Goal: Navigation & Orientation: Find specific page/section

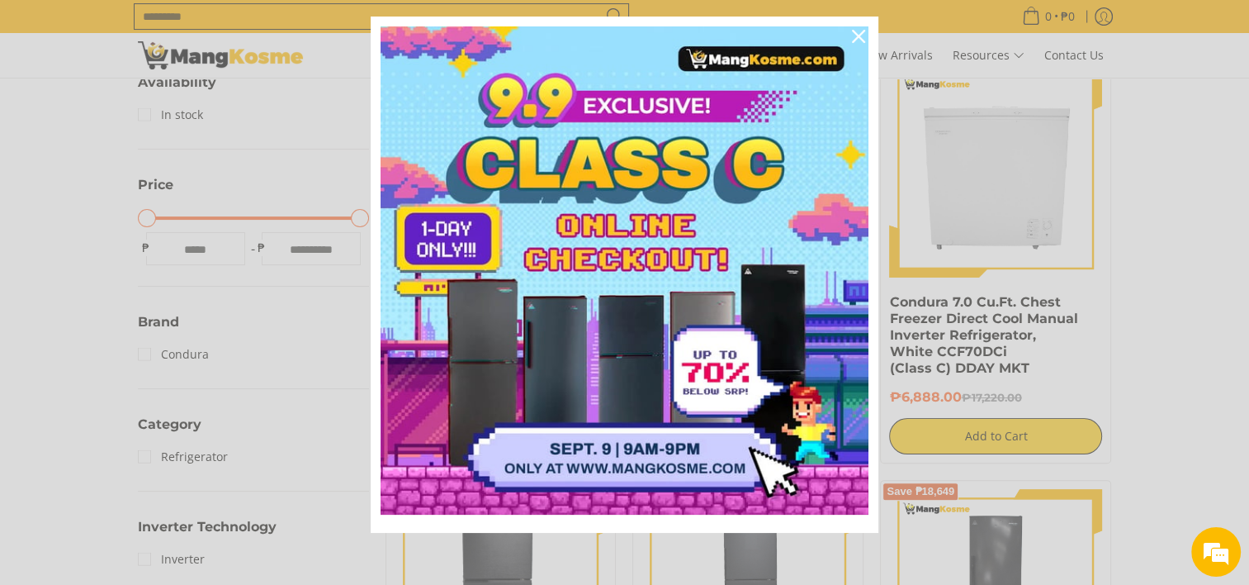
scroll to position [330, 0]
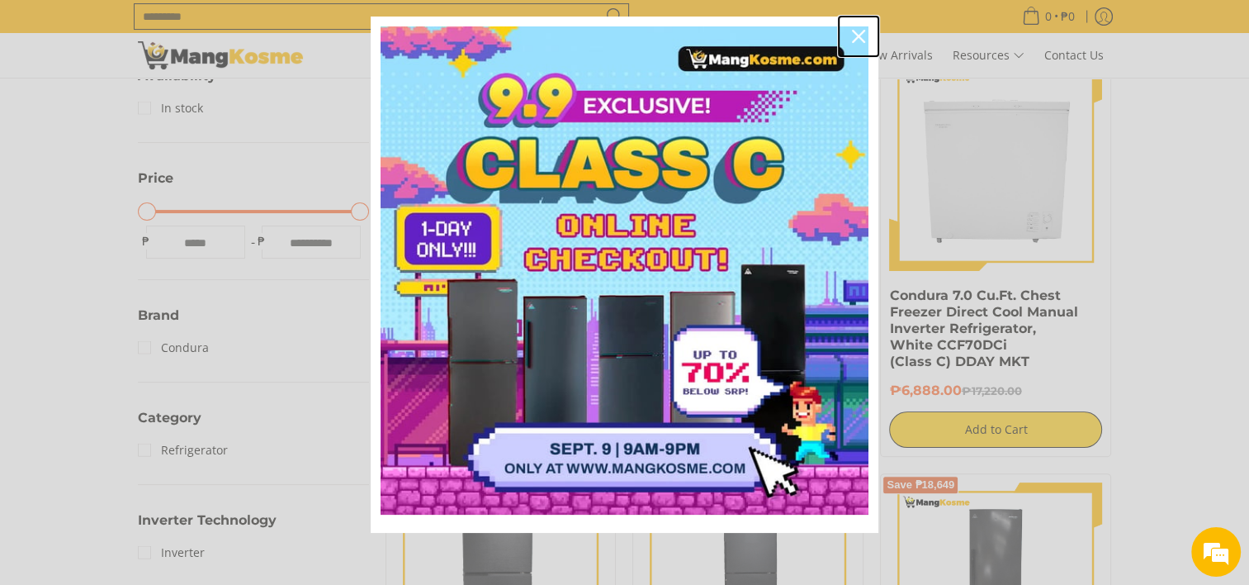
click at [859, 34] on div "Close" at bounding box center [859, 36] width 26 height 26
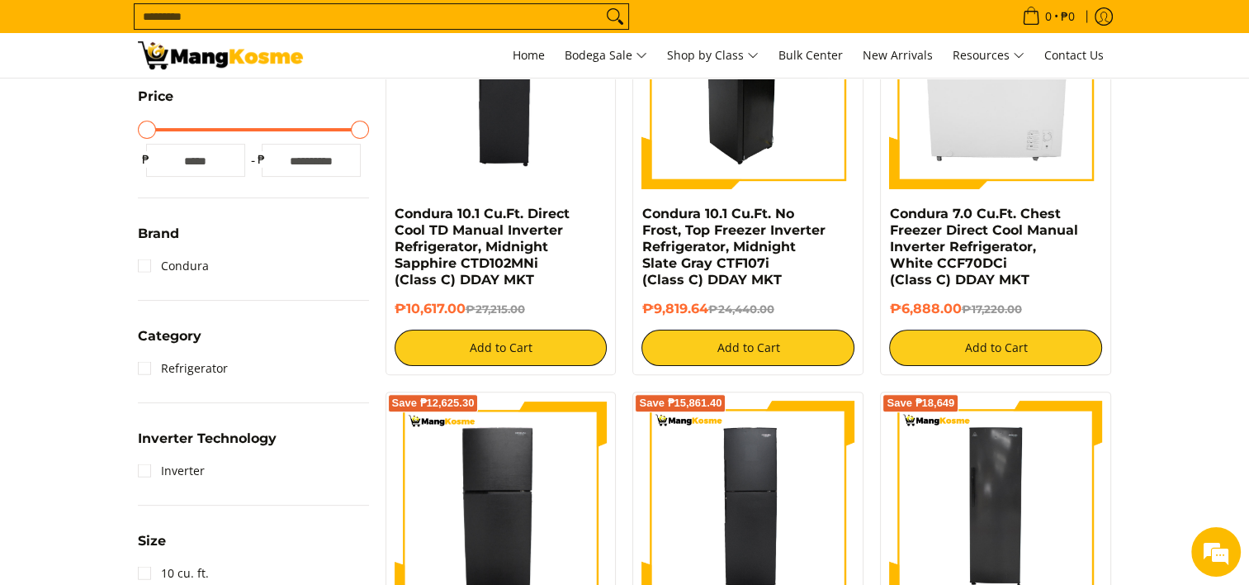
scroll to position [413, 0]
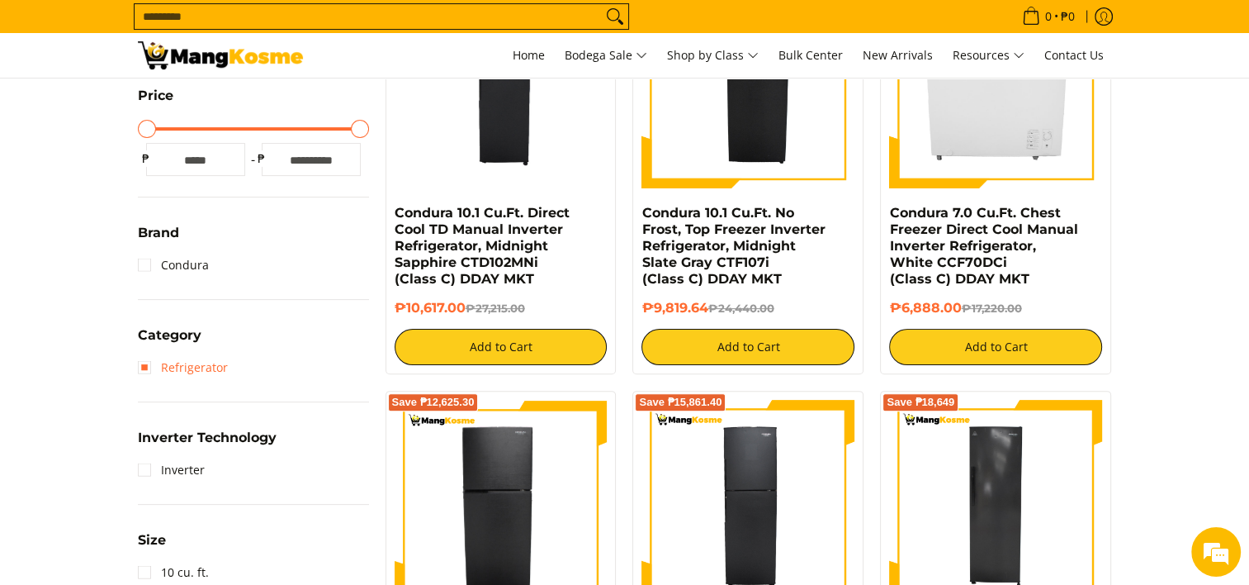
click at [211, 367] on link "Refrigerator" at bounding box center [183, 367] width 90 height 26
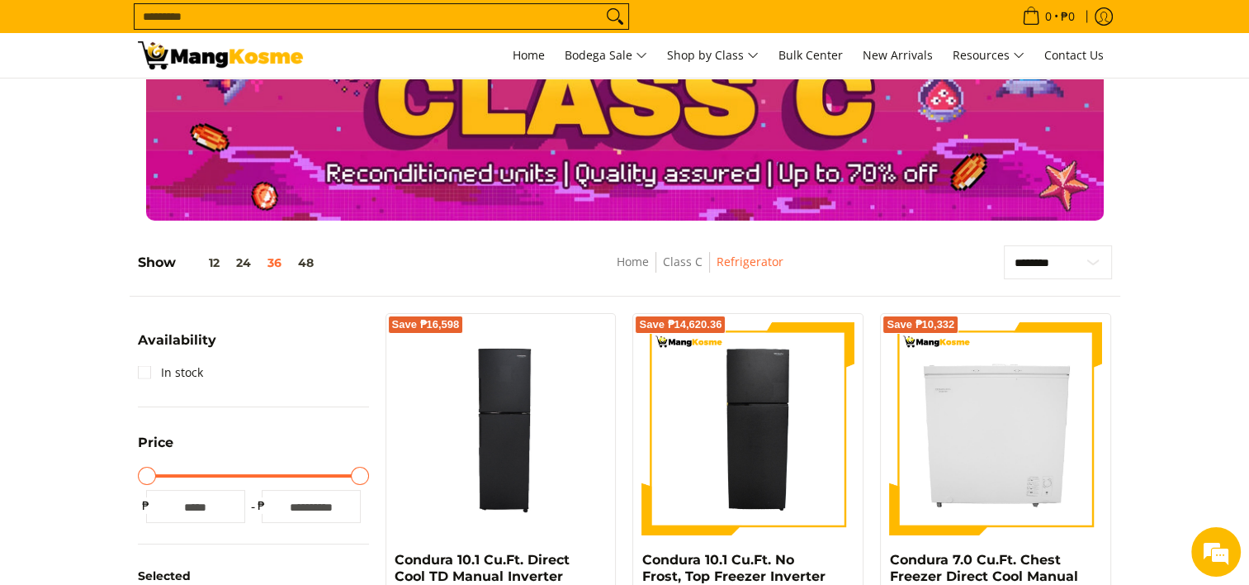
scroll to position [62, 0]
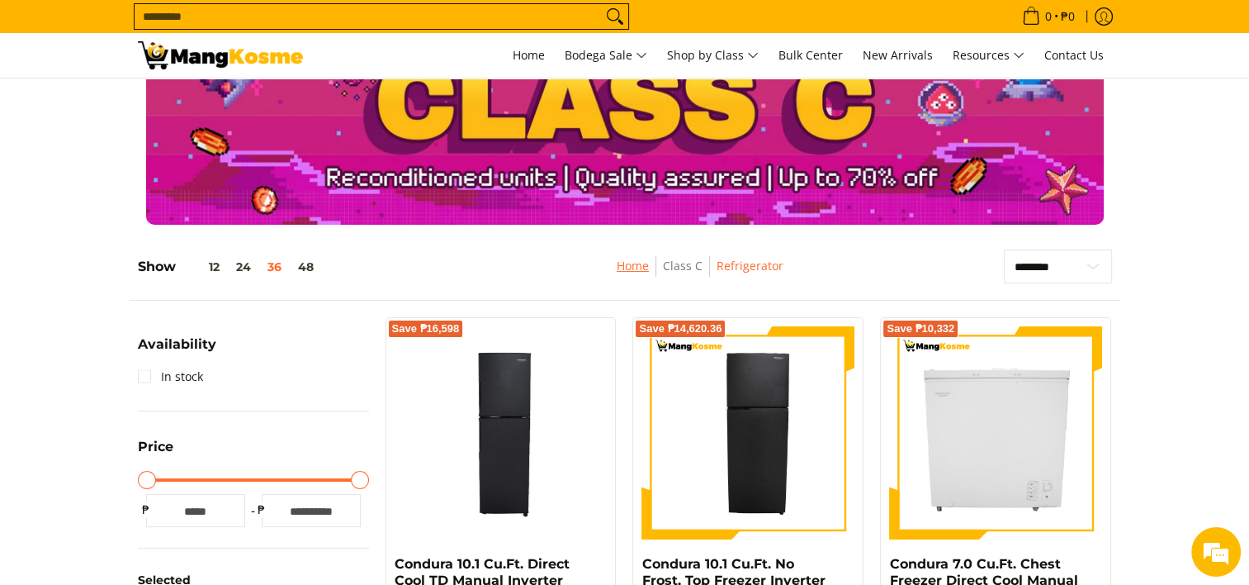
click at [629, 268] on link "Home" at bounding box center [633, 266] width 32 height 16
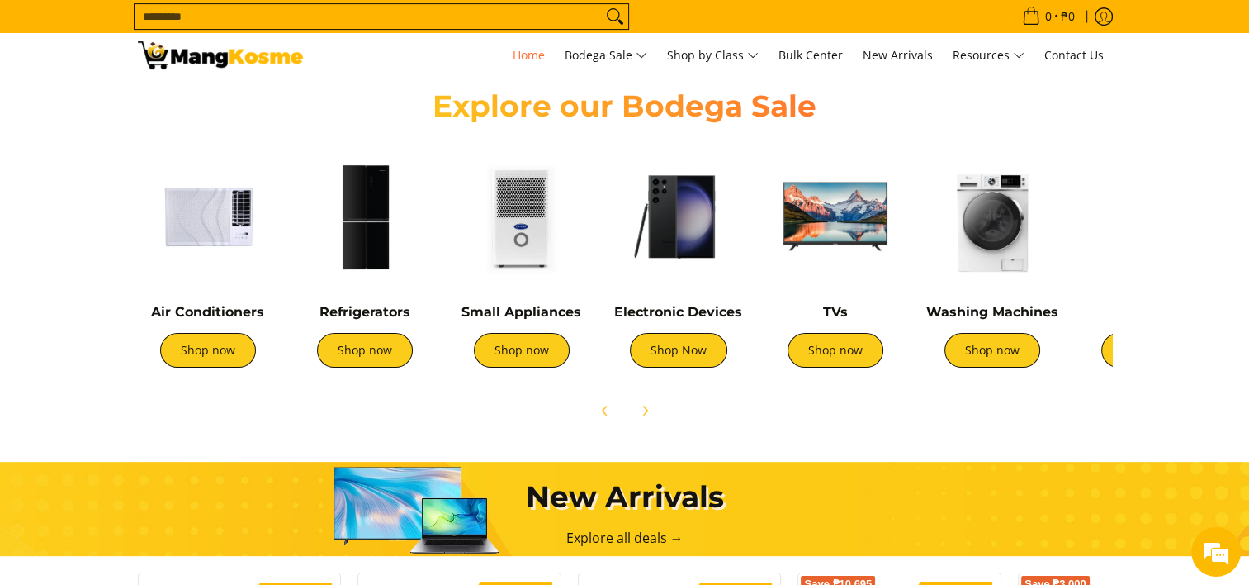
scroll to position [578, 0]
